Goal: Check status: Check status

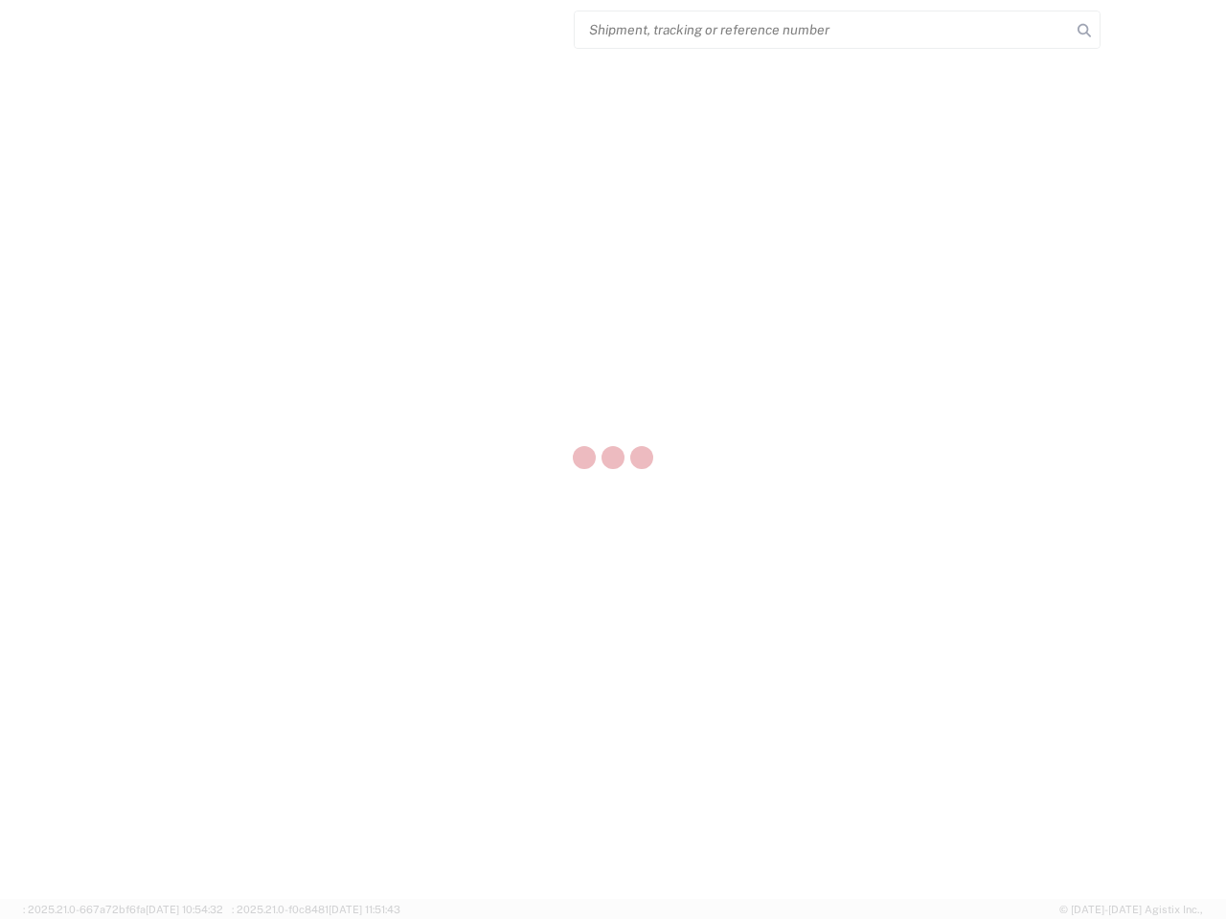
select select "US"
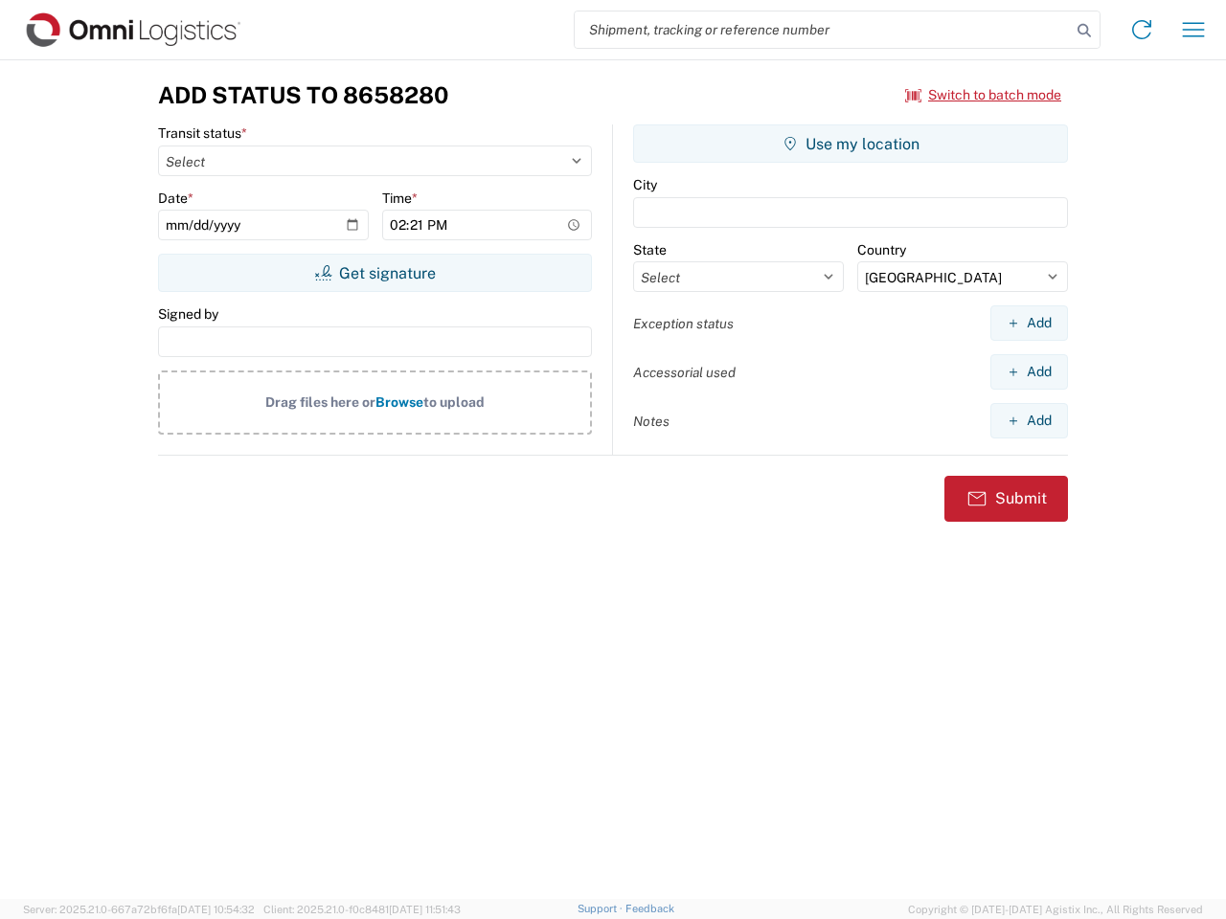
click at [823, 30] on input "search" at bounding box center [823, 29] width 496 height 36
click at [1084, 31] on icon at bounding box center [1084, 30] width 27 height 27
click at [1142, 30] on icon at bounding box center [1141, 29] width 31 height 31
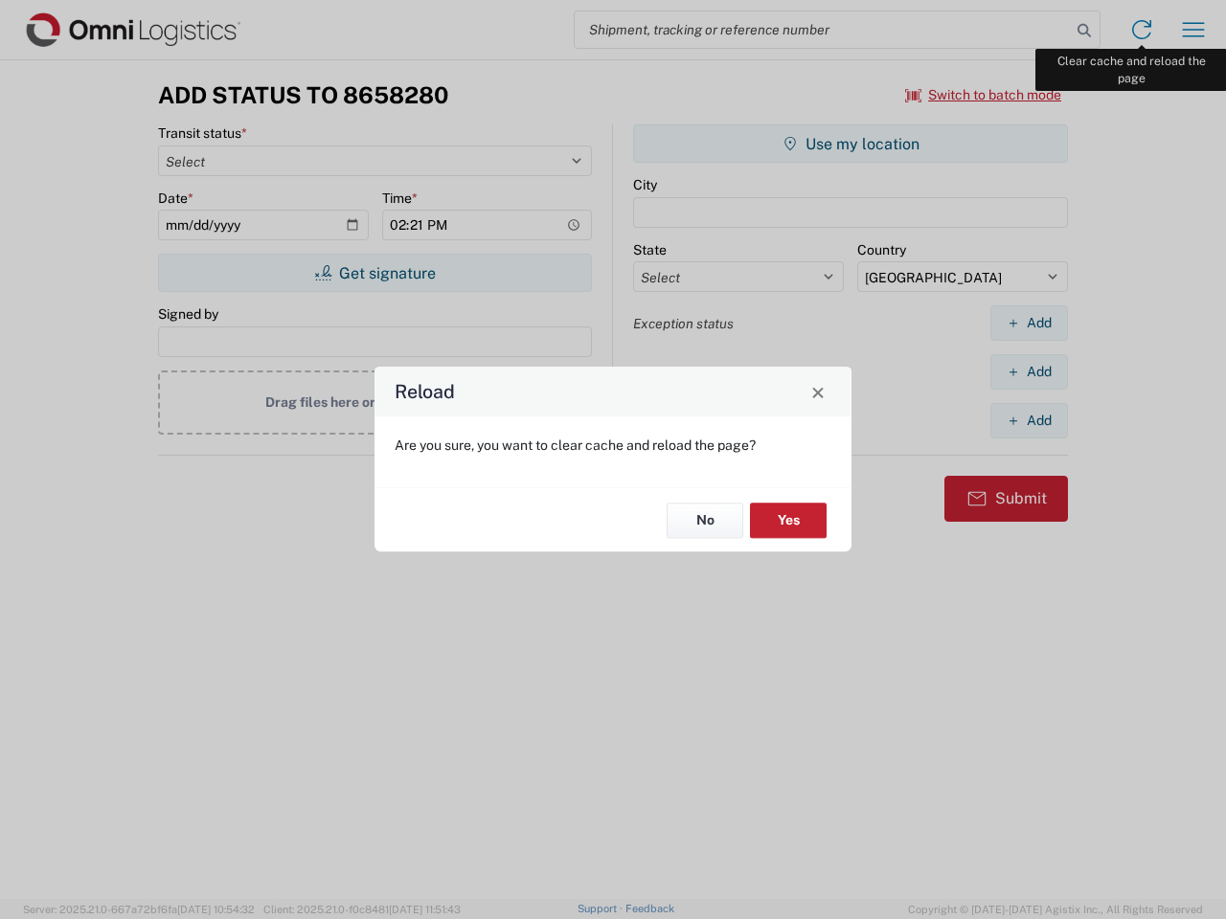
click at [1193, 30] on div "Reload Are you sure, you want to clear cache and reload the page? No Yes" at bounding box center [613, 459] width 1226 height 919
click at [984, 95] on div "Reload Are you sure, you want to clear cache and reload the page? No Yes" at bounding box center [613, 459] width 1226 height 919
click at [374, 273] on div "Reload Are you sure, you want to clear cache and reload the page? No Yes" at bounding box center [613, 459] width 1226 height 919
click at [850, 144] on div "Reload Are you sure, you want to clear cache and reload the page? No Yes" at bounding box center [613, 459] width 1226 height 919
click at [1029, 323] on div "Reload Are you sure, you want to clear cache and reload the page? No Yes" at bounding box center [613, 459] width 1226 height 919
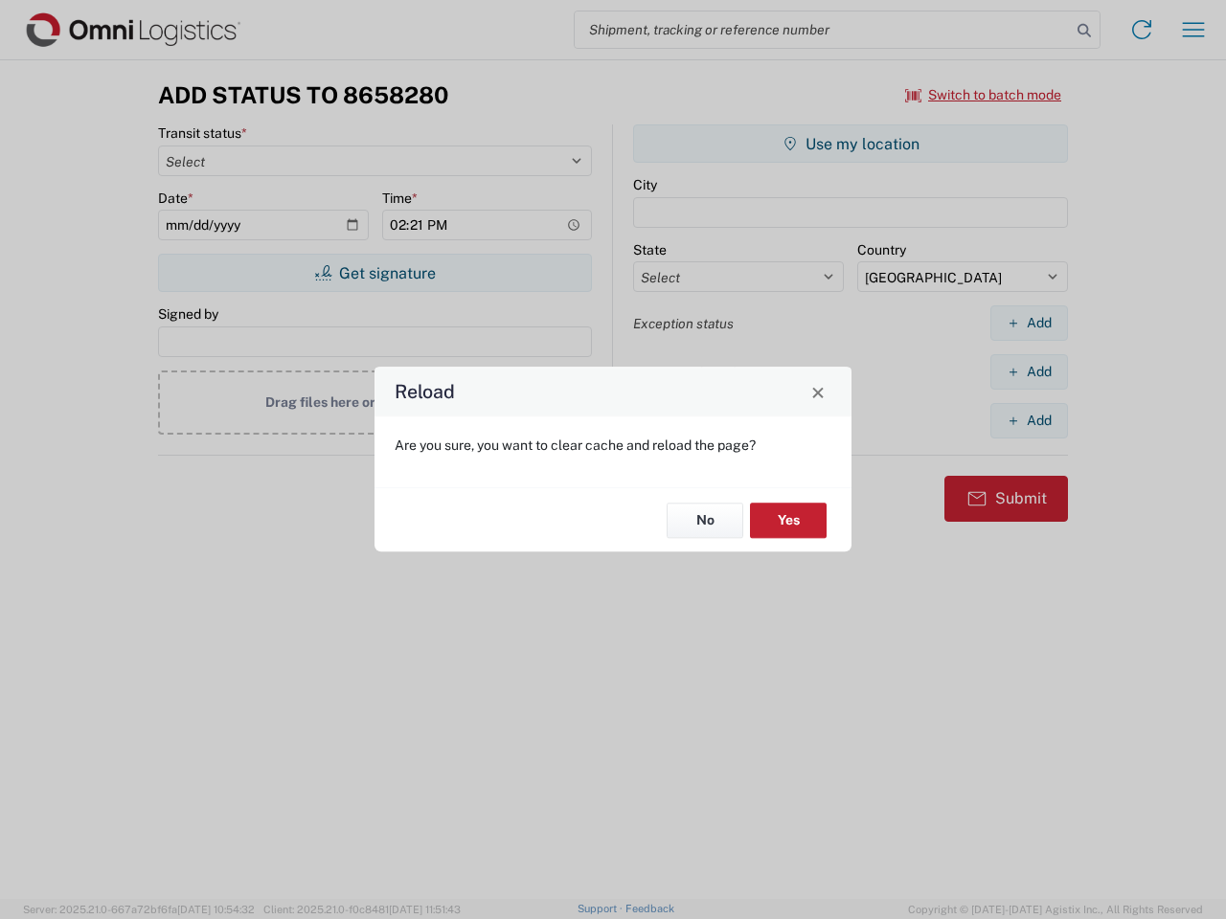
click at [1029, 372] on div "Reload Are you sure, you want to clear cache and reload the page? No Yes" at bounding box center [613, 459] width 1226 height 919
click at [1029, 420] on div "Reload Are you sure, you want to clear cache and reload the page? No Yes" at bounding box center [613, 459] width 1226 height 919
